Goal: Transaction & Acquisition: Purchase product/service

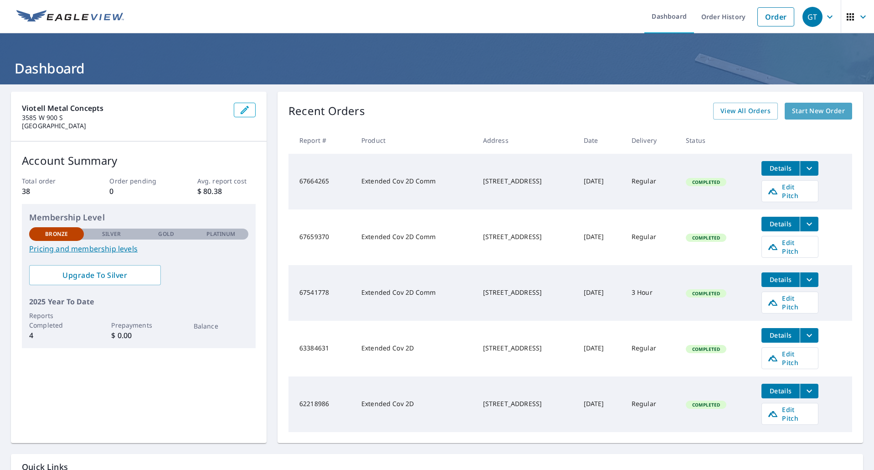
click at [822, 112] on span "Start New Order" at bounding box center [818, 110] width 53 height 11
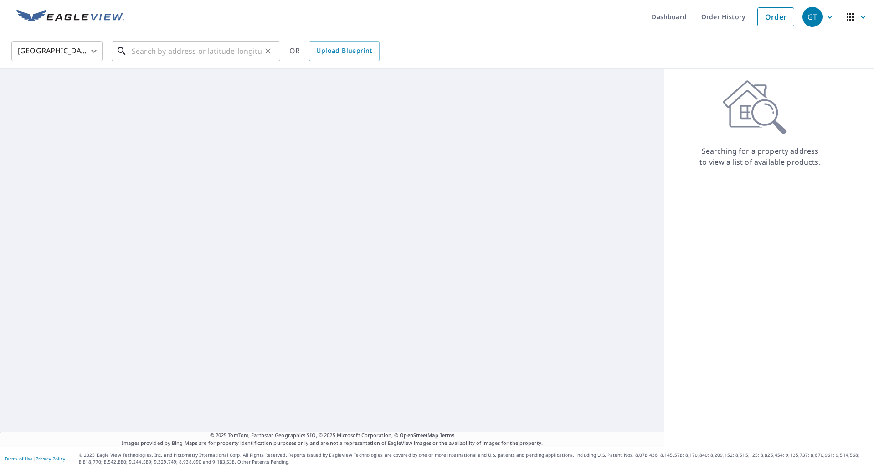
click at [214, 57] on input "text" at bounding box center [197, 51] width 130 height 26
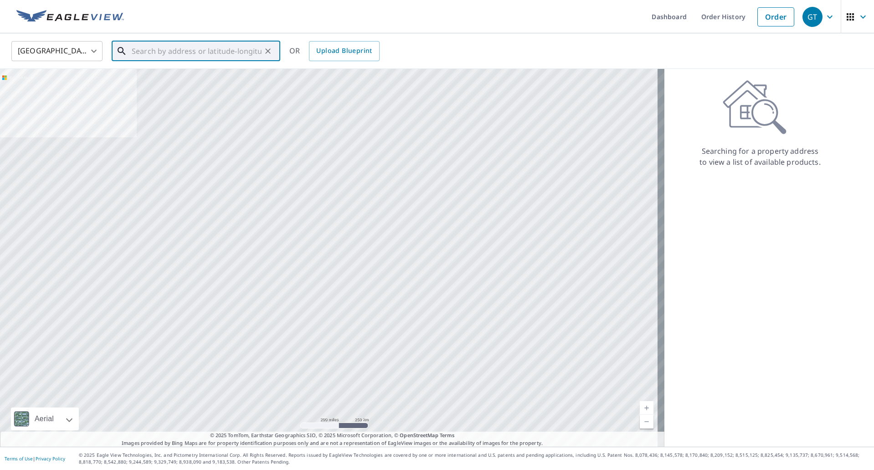
click at [222, 57] on input "text" at bounding box center [197, 51] width 130 height 26
click at [501, 41] on div "United States [GEOGRAPHIC_DATA] ​ ​ OR Upload Blueprint" at bounding box center [434, 50] width 859 height 21
click at [252, 46] on input "text" at bounding box center [197, 51] width 130 height 26
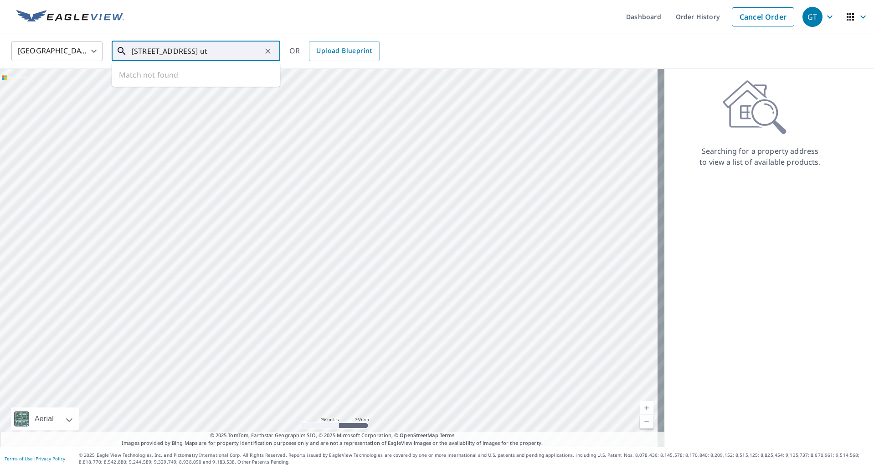
click at [171, 51] on input "[STREET_ADDRESS] ut" at bounding box center [197, 51] width 130 height 26
click at [246, 48] on input "[STREET_ADDRESS] ut" at bounding box center [197, 51] width 130 height 26
type input "[STREET_ADDRESS] ut"
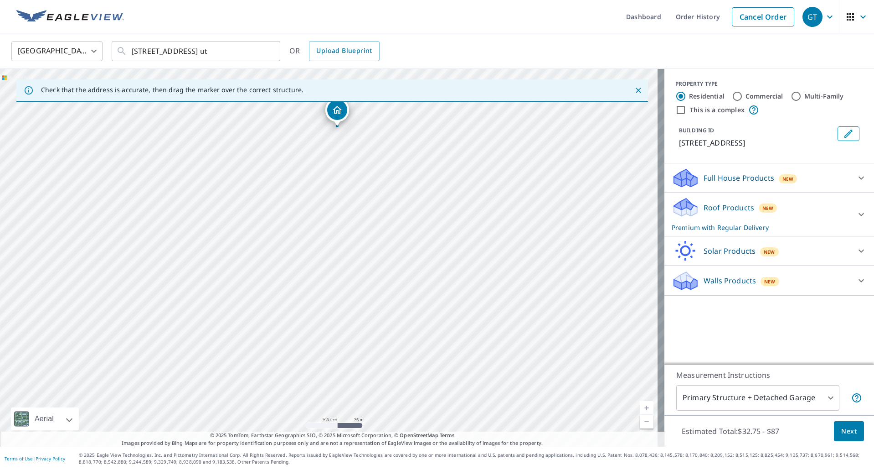
drag, startPoint x: 461, startPoint y: 315, endPoint x: 380, endPoint y: 207, distance: 134.7
click at [380, 207] on div "[STREET_ADDRESS]" at bounding box center [332, 257] width 665 height 377
drag, startPoint x: 395, startPoint y: 243, endPoint x: 337, endPoint y: 188, distance: 80.3
click at [337, 188] on div "[STREET_ADDRESS]" at bounding box center [332, 257] width 665 height 377
drag, startPoint x: 418, startPoint y: 269, endPoint x: 260, endPoint y: 140, distance: 203.8
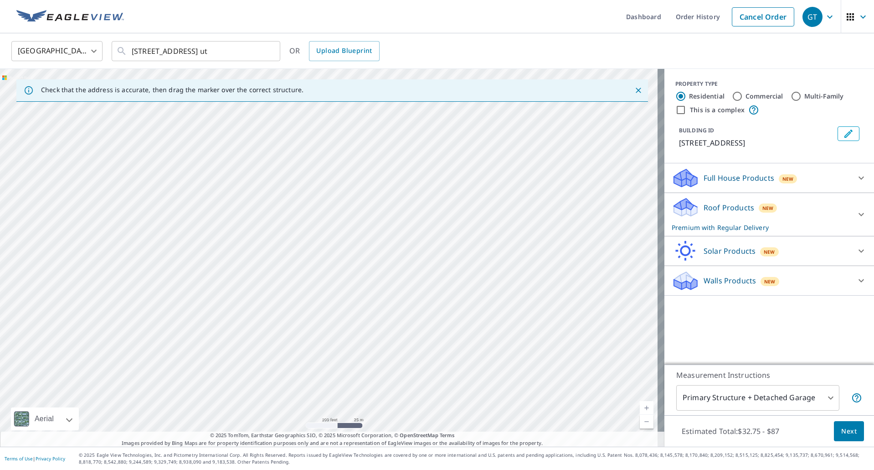
click at [260, 140] on div "[STREET_ADDRESS]" at bounding box center [332, 257] width 665 height 377
drag, startPoint x: 212, startPoint y: 321, endPoint x: 70, endPoint y: 178, distance: 202.1
click at [70, 178] on div "[STREET_ADDRESS]" at bounding box center [332, 257] width 665 height 377
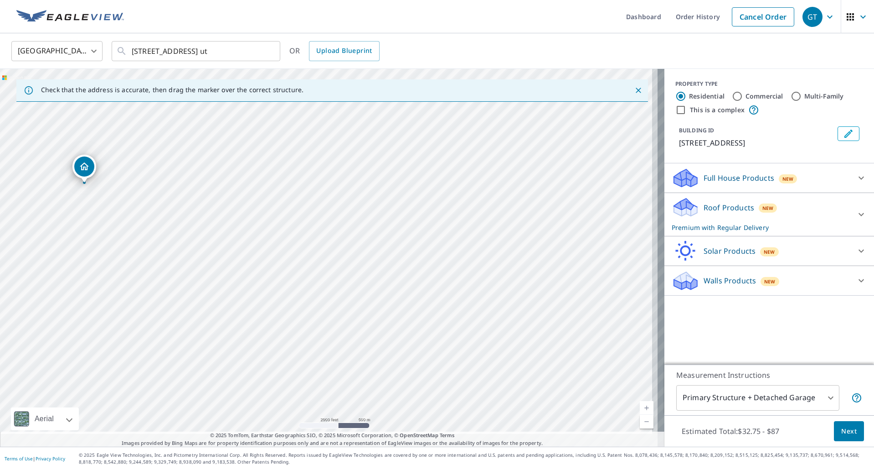
drag, startPoint x: 245, startPoint y: 366, endPoint x: 229, endPoint y: 331, distance: 38.0
click at [229, 331] on div "[STREET_ADDRESS]" at bounding box center [332, 257] width 665 height 377
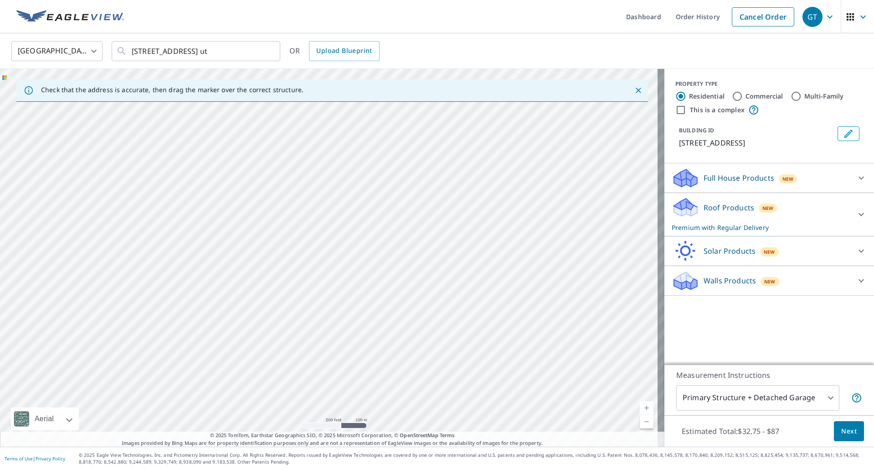
drag, startPoint x: 259, startPoint y: 314, endPoint x: 185, endPoint y: 163, distance: 168.0
click at [185, 163] on div "[STREET_ADDRESS]" at bounding box center [332, 257] width 665 height 377
drag, startPoint x: 97, startPoint y: 320, endPoint x: 302, endPoint y: 263, distance: 212.5
click at [302, 263] on div "[STREET_ADDRESS]" at bounding box center [332, 257] width 665 height 377
drag, startPoint x: 182, startPoint y: 218, endPoint x: 129, endPoint y: 304, distance: 100.9
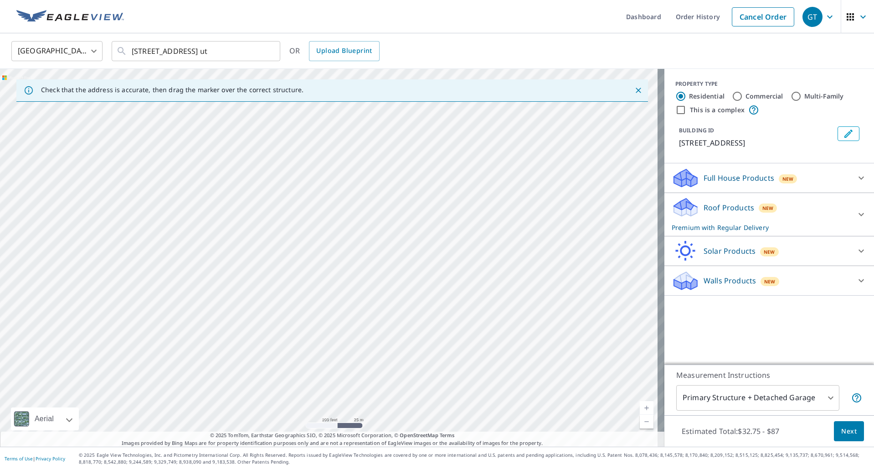
click at [125, 305] on div "[STREET_ADDRESS]" at bounding box center [332, 257] width 665 height 377
drag, startPoint x: 207, startPoint y: 192, endPoint x: 183, endPoint y: 242, distance: 55.0
click at [183, 242] on div "[STREET_ADDRESS]" at bounding box center [332, 257] width 665 height 377
drag, startPoint x: 172, startPoint y: 320, endPoint x: 226, endPoint y: 230, distance: 104.7
click at [226, 230] on div "[STREET_ADDRESS]" at bounding box center [332, 257] width 665 height 377
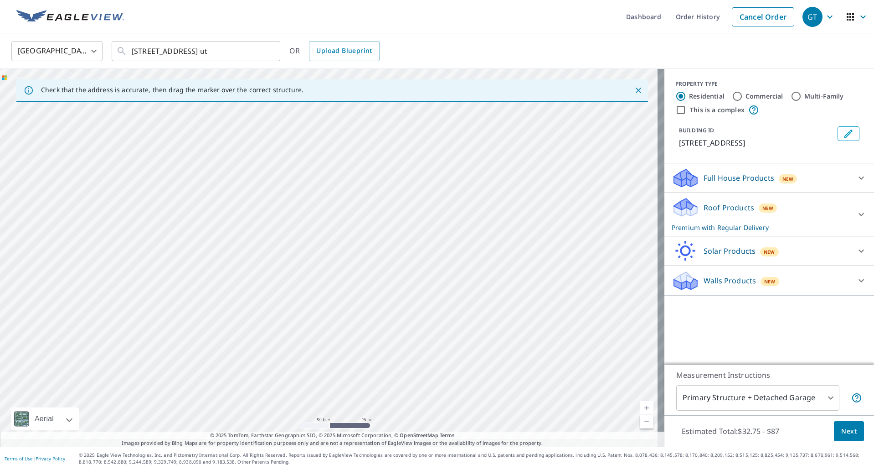
drag, startPoint x: 277, startPoint y: 216, endPoint x: 277, endPoint y: 204, distance: 11.4
click at [277, 204] on div "[STREET_ADDRESS]" at bounding box center [332, 257] width 665 height 377
drag, startPoint x: 247, startPoint y: 243, endPoint x: 230, endPoint y: 276, distance: 36.7
click at [230, 276] on div "[STREET_ADDRESS]" at bounding box center [332, 257] width 665 height 377
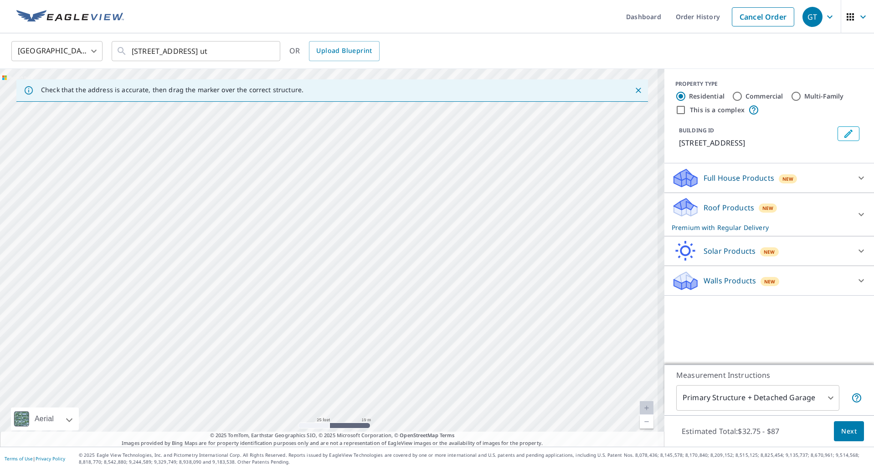
drag, startPoint x: 184, startPoint y: 351, endPoint x: 217, endPoint y: 309, distance: 53.7
click at [217, 309] on div "[STREET_ADDRESS]" at bounding box center [332, 257] width 665 height 377
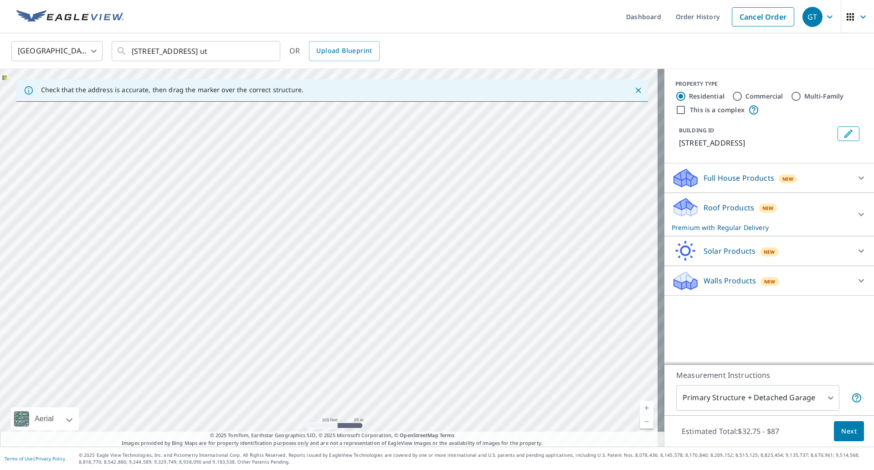
drag, startPoint x: 360, startPoint y: 268, endPoint x: 296, endPoint y: 284, distance: 66.0
click at [296, 284] on div "[STREET_ADDRESS]" at bounding box center [332, 257] width 665 height 377
drag, startPoint x: 220, startPoint y: 280, endPoint x: 217, endPoint y: 362, distance: 81.7
click at [217, 362] on div "[STREET_ADDRESS]" at bounding box center [332, 257] width 665 height 377
drag, startPoint x: 364, startPoint y: 204, endPoint x: 258, endPoint y: 425, distance: 245.1
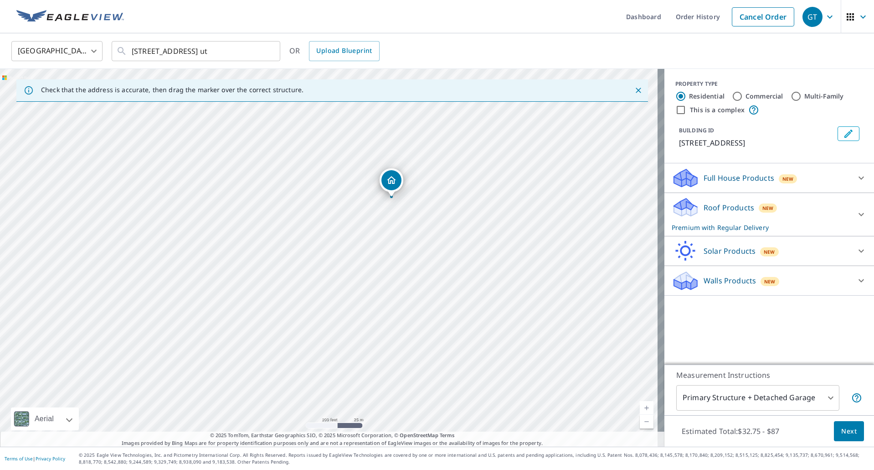
click at [258, 425] on div "[STREET_ADDRESS]" at bounding box center [332, 257] width 665 height 377
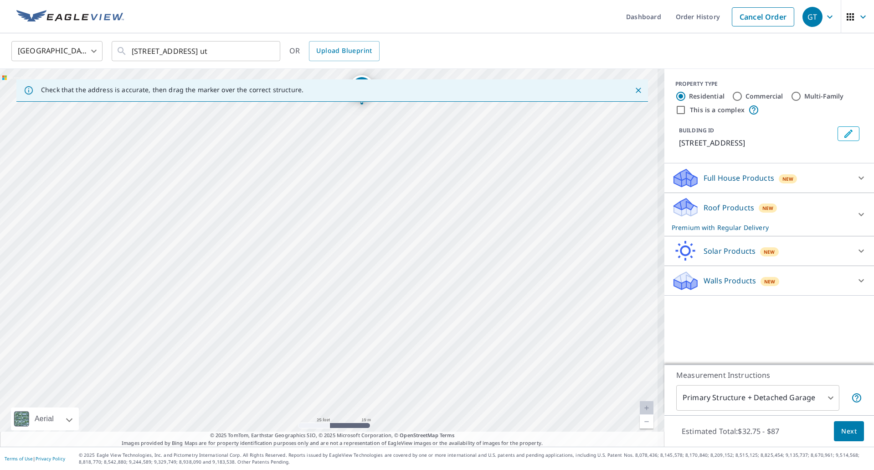
drag, startPoint x: 515, startPoint y: 255, endPoint x: 427, endPoint y: 254, distance: 88.0
click at [427, 254] on div "[STREET_ADDRESS]" at bounding box center [332, 257] width 665 height 377
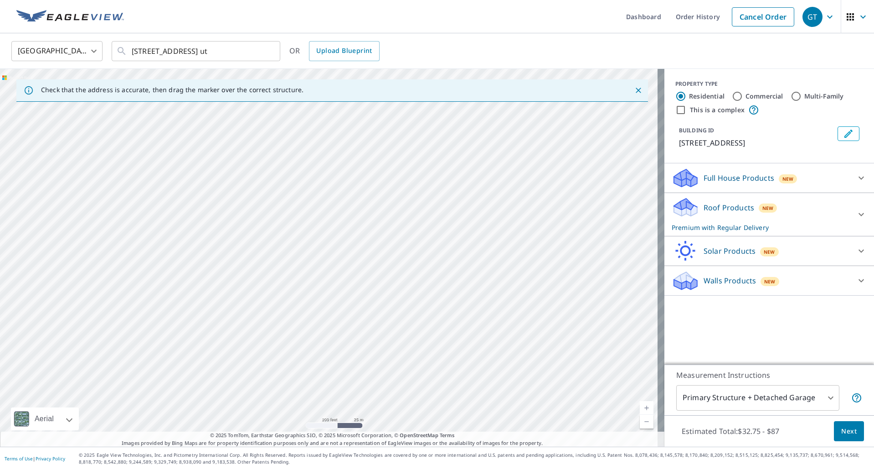
drag, startPoint x: 246, startPoint y: 282, endPoint x: 240, endPoint y: 203, distance: 79.1
click at [240, 203] on div "[STREET_ADDRESS]" at bounding box center [332, 257] width 665 height 377
drag, startPoint x: 215, startPoint y: 236, endPoint x: 211, endPoint y: 349, distance: 113.6
click at [211, 349] on div "[STREET_ADDRESS]" at bounding box center [332, 257] width 665 height 377
drag, startPoint x: 299, startPoint y: 254, endPoint x: 258, endPoint y: 280, distance: 48.0
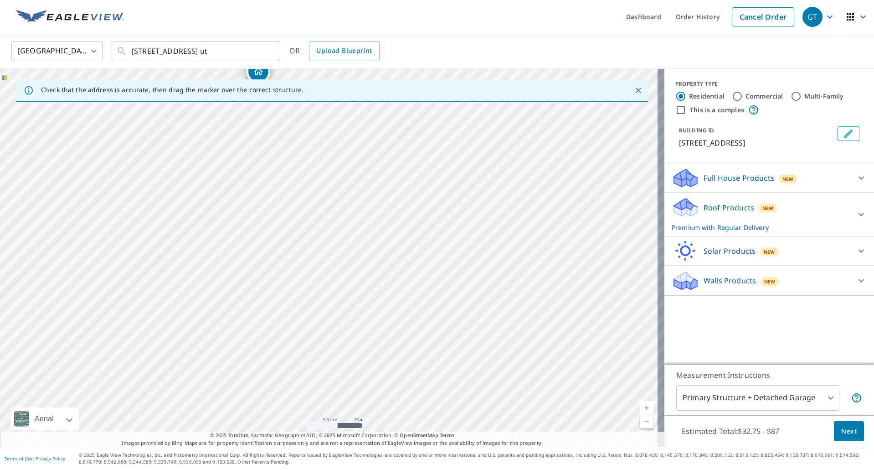
click at [258, 280] on div "[STREET_ADDRESS]" at bounding box center [332, 257] width 665 height 377
drag, startPoint x: 330, startPoint y: 207, endPoint x: 294, endPoint y: 277, distance: 78.1
click at [294, 277] on div "[STREET_ADDRESS]" at bounding box center [332, 257] width 665 height 377
drag, startPoint x: 305, startPoint y: 297, endPoint x: 335, endPoint y: 308, distance: 31.2
click at [335, 308] on div "[STREET_ADDRESS]" at bounding box center [332, 257] width 665 height 377
